Goal: Task Accomplishment & Management: Use online tool/utility

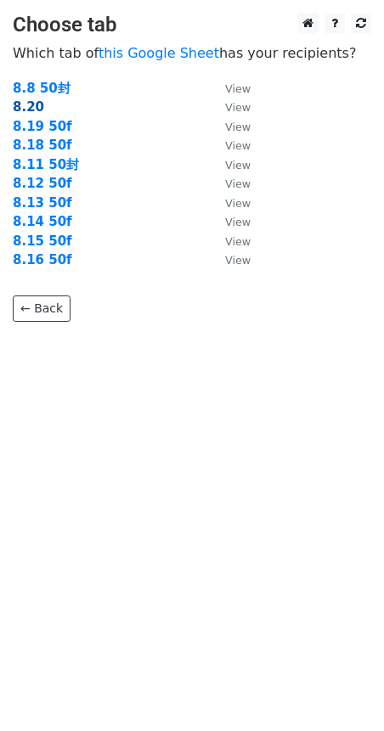
click at [16, 107] on strong "8.20" at bounding box center [28, 106] width 31 height 15
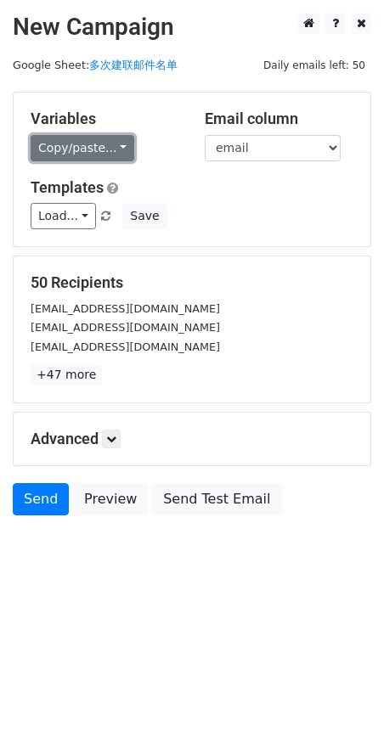
click at [76, 145] on link "Copy/paste..." at bounding box center [83, 148] width 104 height 26
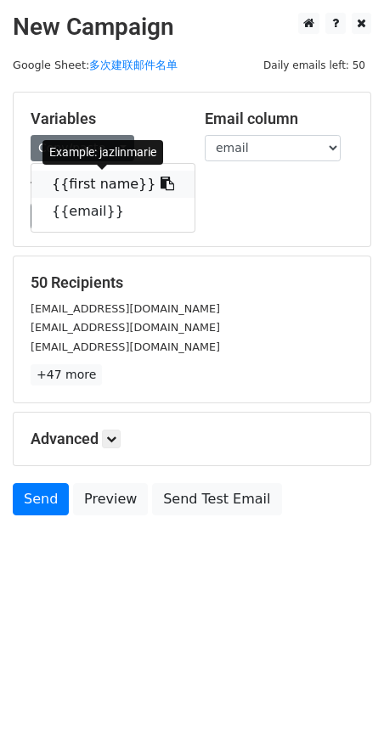
click at [81, 182] on link "{{first name}}" at bounding box center [112, 184] width 163 height 27
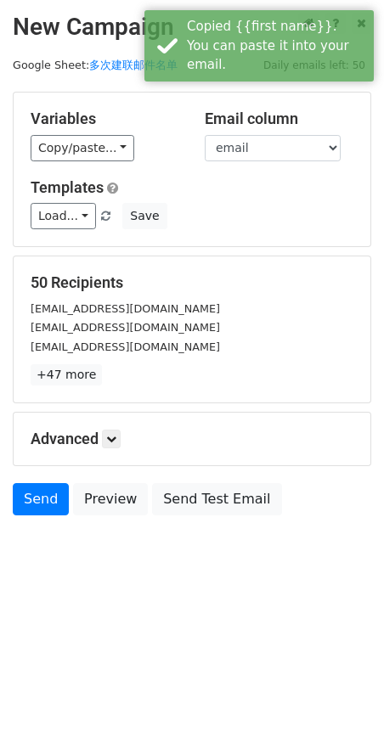
click at [76, 448] on h5 "Advanced" at bounding box center [192, 439] width 323 height 19
click at [107, 443] on link at bounding box center [111, 439] width 19 height 19
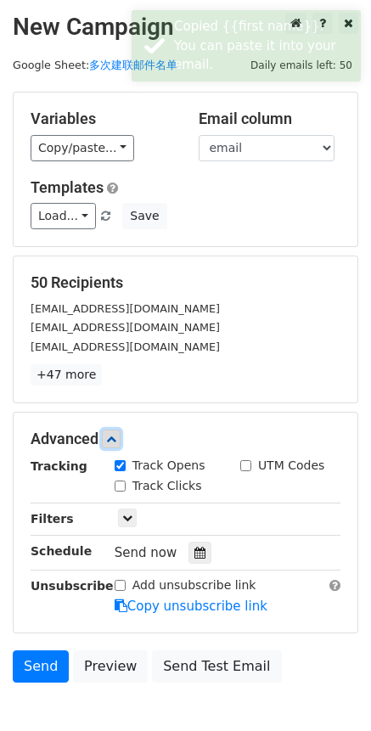
click at [116, 440] on icon at bounding box center [111, 439] width 10 height 10
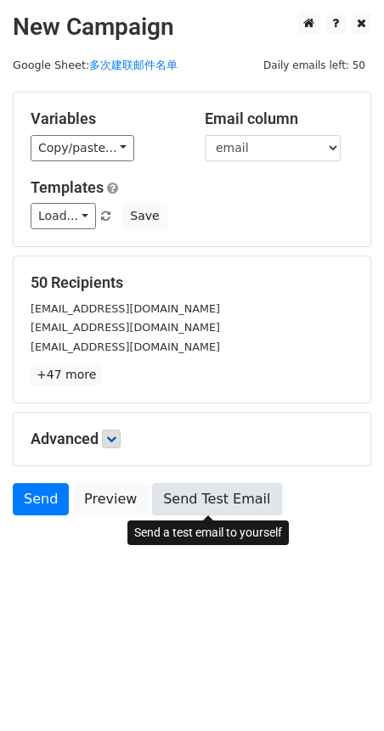
click at [195, 509] on link "Send Test Email" at bounding box center [216, 499] width 129 height 32
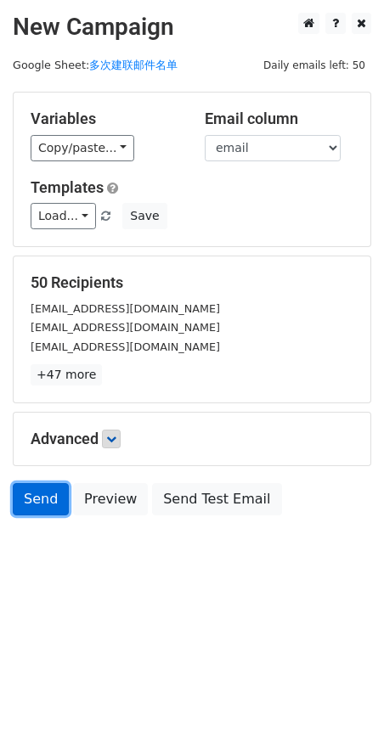
click at [38, 494] on link "Send" at bounding box center [41, 499] width 56 height 32
